Goal: Information Seeking & Learning: Learn about a topic

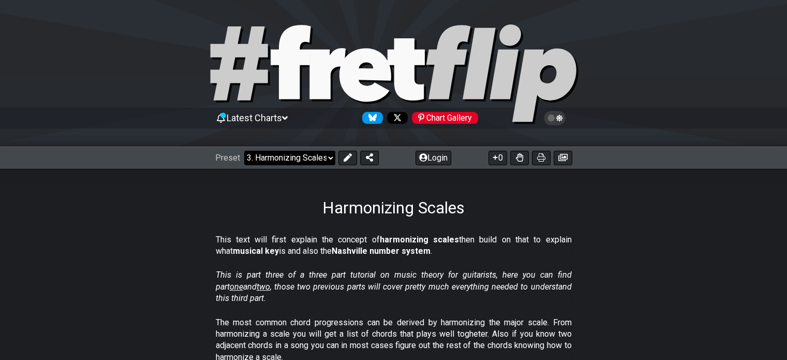
click at [255, 151] on select "Welcome to #fretflip! Initial Preset Custom Preset Minor Pentatonic Major Penta…" at bounding box center [289, 158] width 91 height 14
click at [244, 151] on select "Welcome to #fretflip! Initial Preset Custom Preset Minor Pentatonic Major Penta…" at bounding box center [289, 158] width 91 height 14
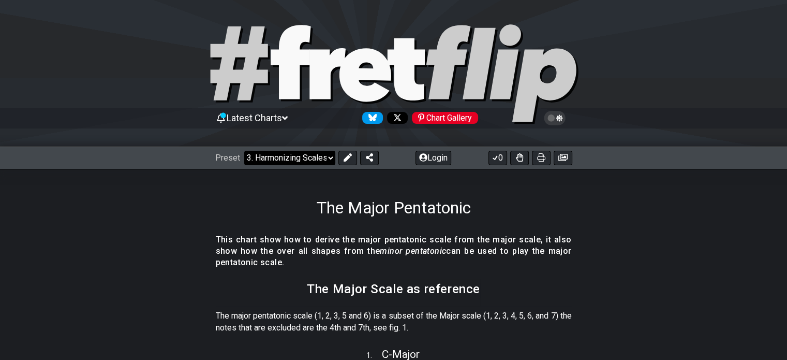
select select "/major-pentatonic"
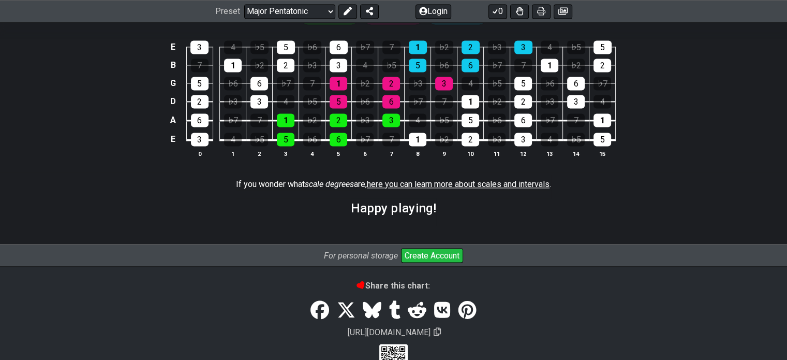
scroll to position [1527, 0]
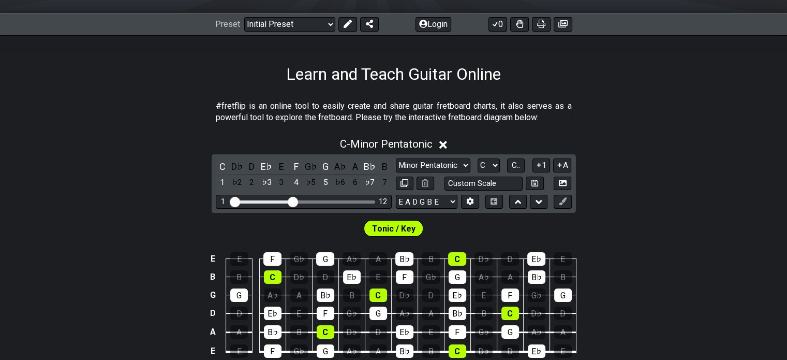
scroll to position [129, 0]
